Goal: Ask a question

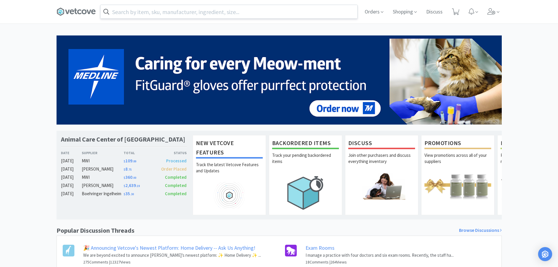
click at [209, 8] on input "text" at bounding box center [228, 11] width 257 height 13
click at [21, 103] on div at bounding box center [279, 133] width 558 height 267
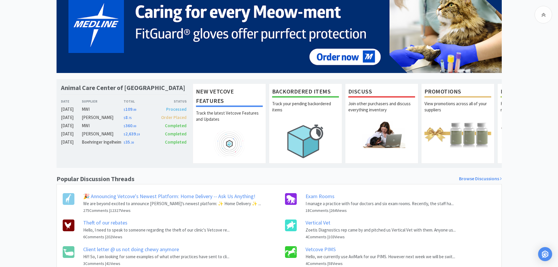
scroll to position [82, 0]
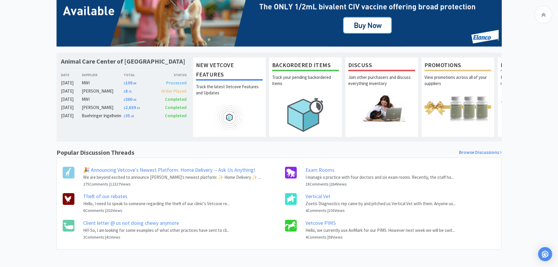
click at [103, 198] on link "Theft of our rebates" at bounding box center [105, 196] width 44 height 7
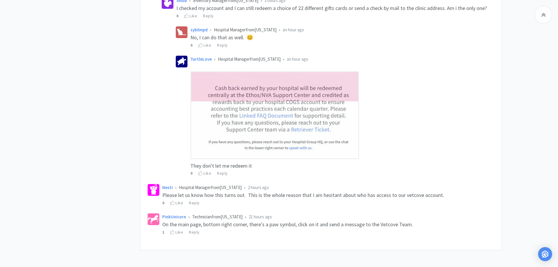
scroll to position [253, 0]
